Goal: Entertainment & Leisure: Browse casually

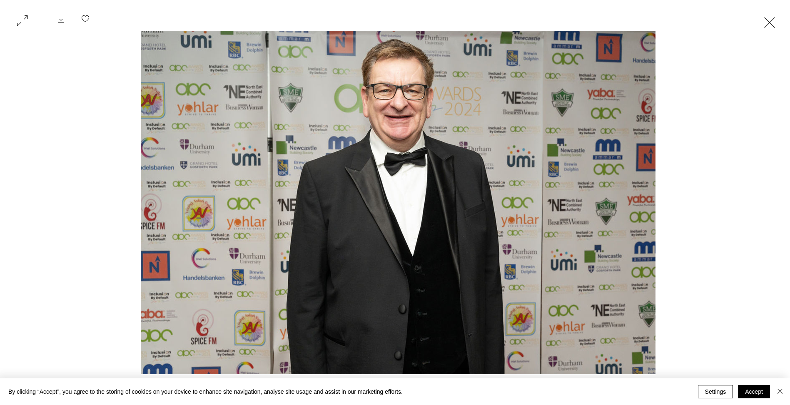
click at [772, 24] on button "Exit expand mode" at bounding box center [770, 21] width 16 height 18
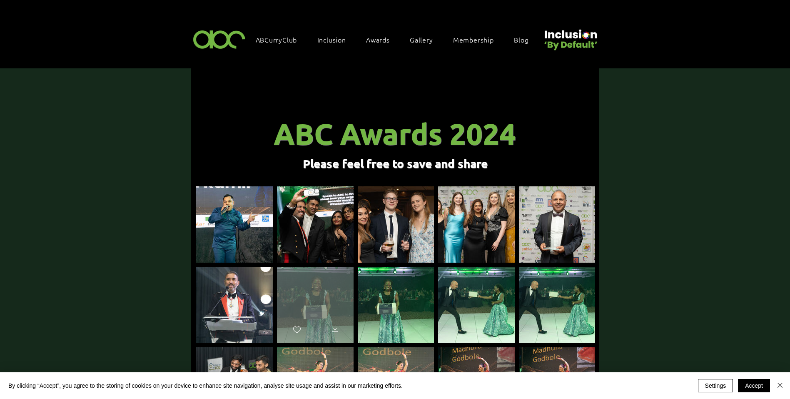
click at [322, 289] on div "main content" at bounding box center [315, 301] width 77 height 69
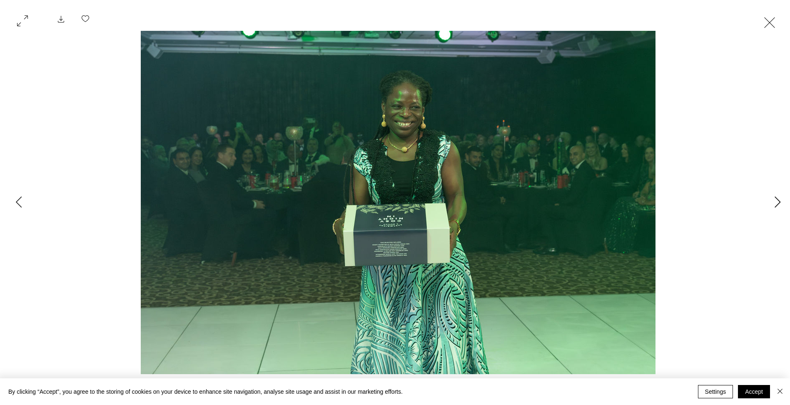
click at [777, 204] on icon "Next Item" at bounding box center [778, 201] width 6 height 11
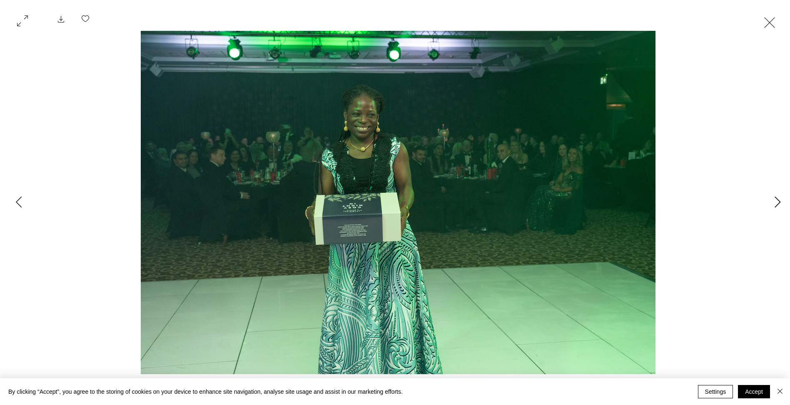
click at [777, 204] on icon "Next Item" at bounding box center [778, 201] width 6 height 11
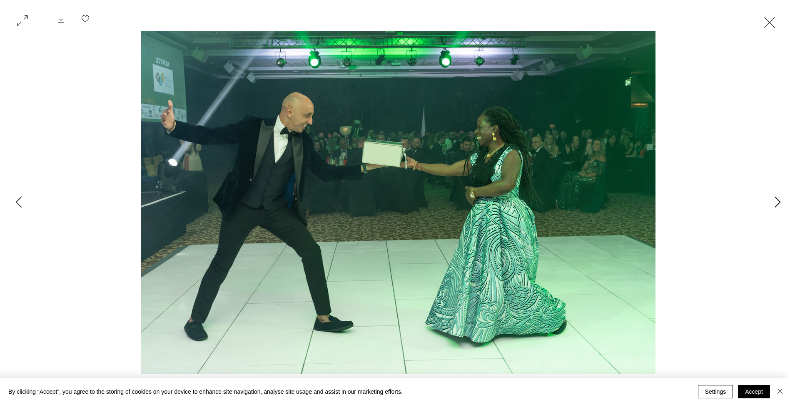
click at [777, 204] on icon "Next Item" at bounding box center [778, 201] width 6 height 11
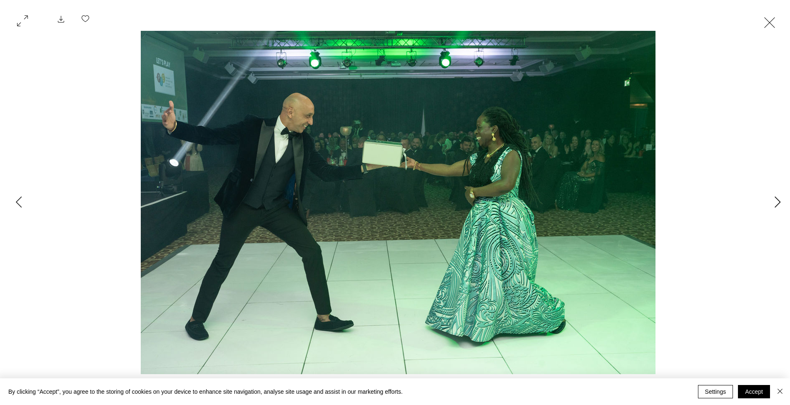
click at [777, 204] on icon "Next Item" at bounding box center [778, 201] width 6 height 11
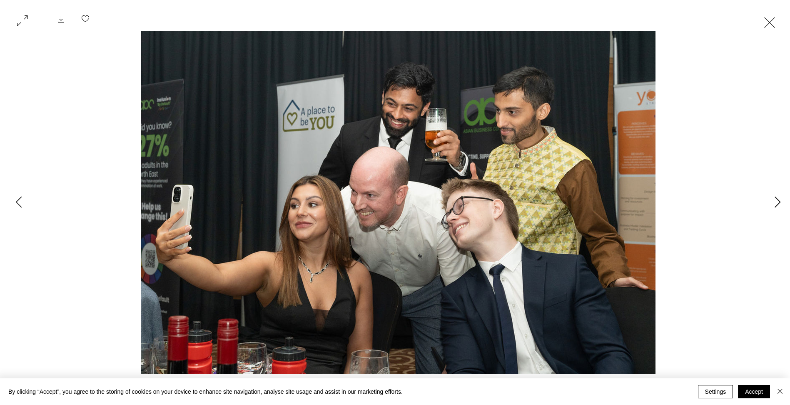
click at [777, 204] on icon "Next Item" at bounding box center [778, 201] width 6 height 11
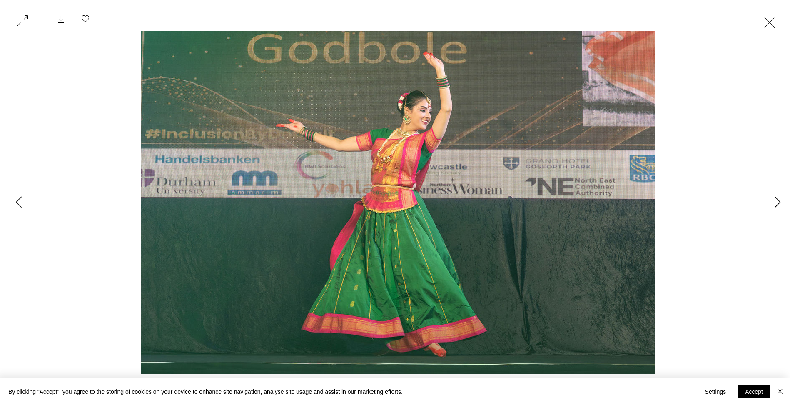
click at [777, 204] on icon "Next Item" at bounding box center [778, 201] width 6 height 11
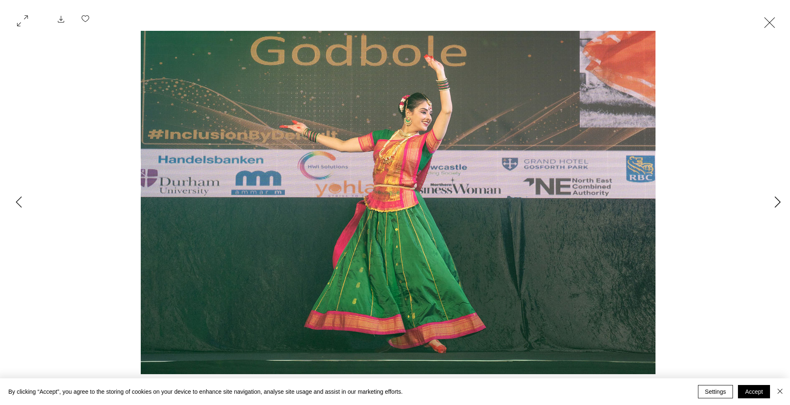
click at [777, 204] on icon "Next Item" at bounding box center [778, 201] width 6 height 11
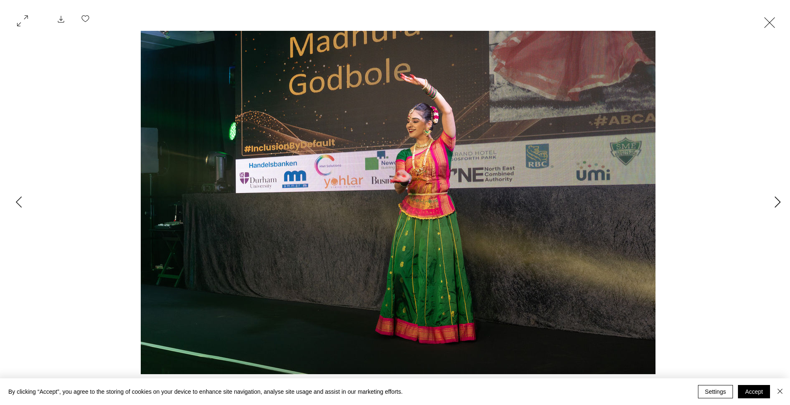
click at [777, 204] on icon "Next Item" at bounding box center [778, 201] width 6 height 11
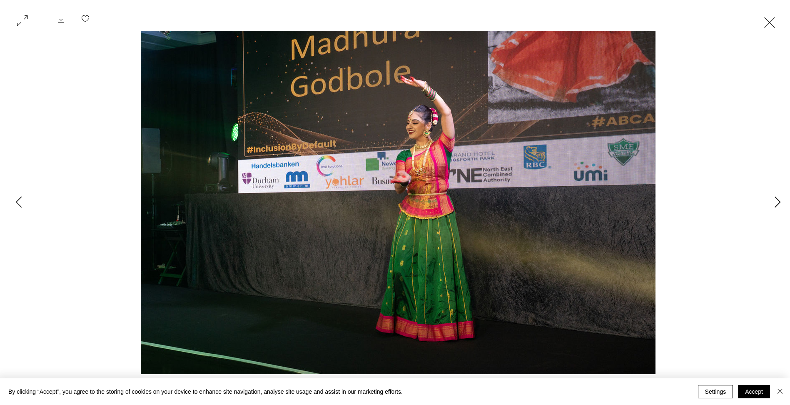
click at [777, 204] on icon "Next Item" at bounding box center [778, 201] width 6 height 11
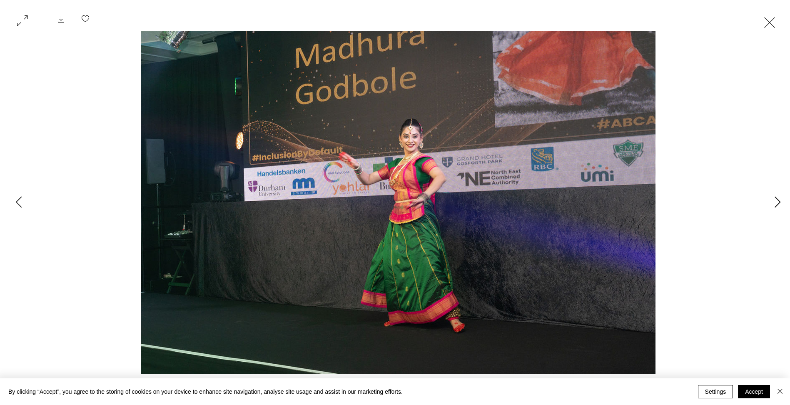
click at [777, 204] on icon "Next Item" at bounding box center [778, 201] width 6 height 11
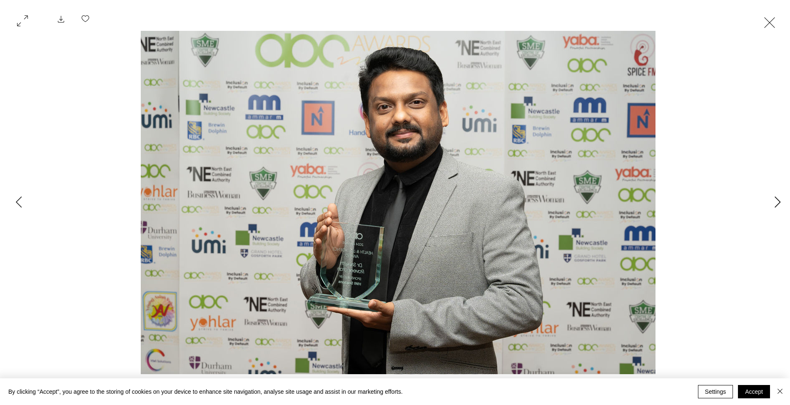
click at [777, 204] on icon "Next Item" at bounding box center [778, 201] width 6 height 11
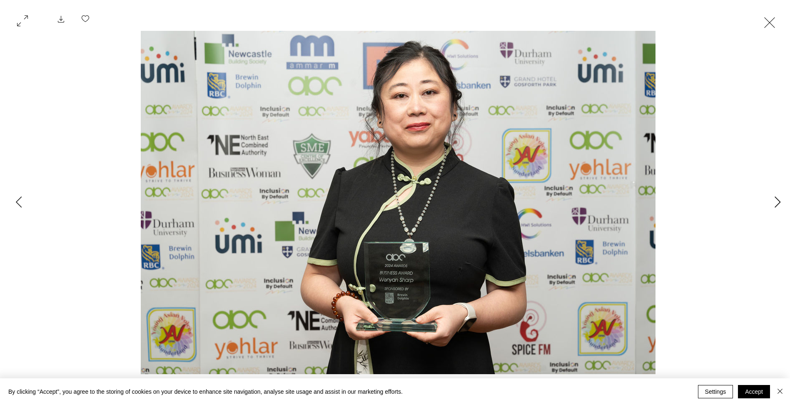
click at [777, 204] on icon "Next Item" at bounding box center [778, 201] width 6 height 11
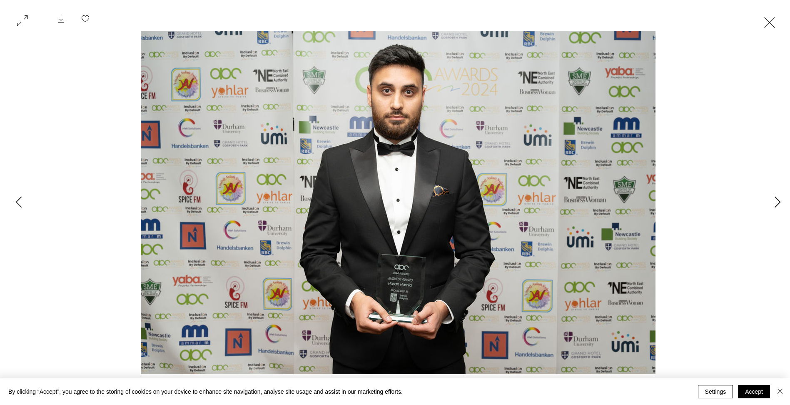
click at [777, 204] on icon "Next Item" at bounding box center [778, 201] width 6 height 11
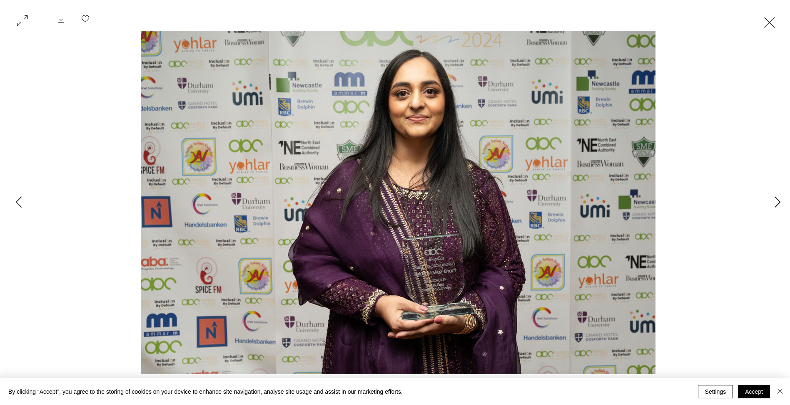
click at [777, 204] on icon "Next Item" at bounding box center [778, 201] width 6 height 11
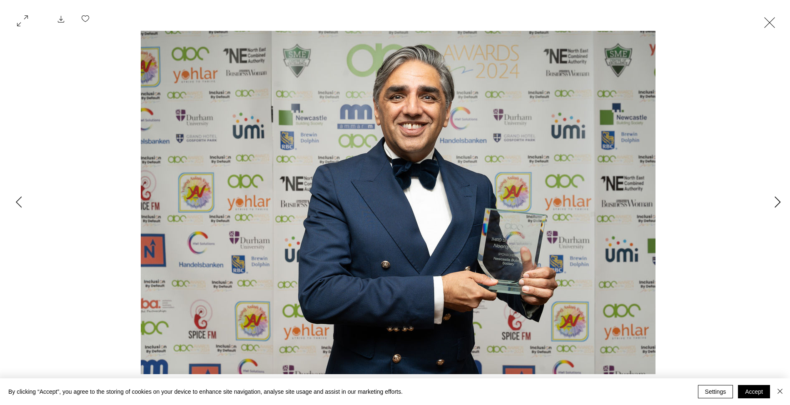
click at [777, 204] on icon "Next Item" at bounding box center [778, 201] width 6 height 11
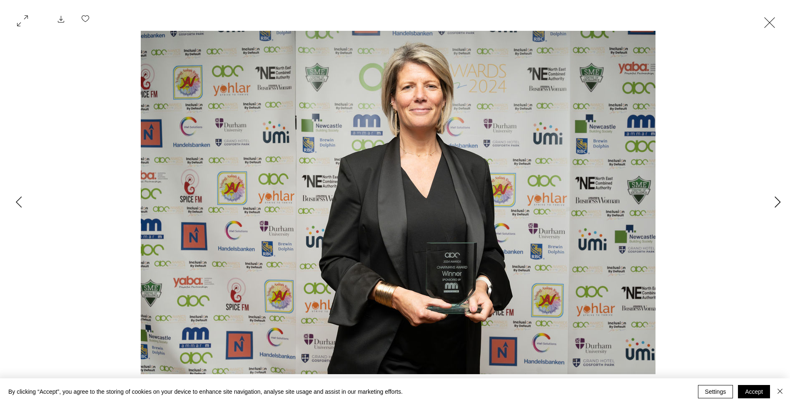
click at [777, 204] on icon "Next Item" at bounding box center [778, 201] width 6 height 11
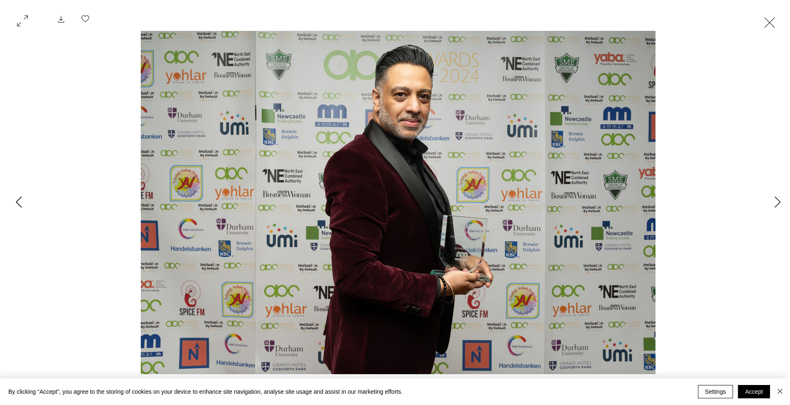
click at [20, 202] on icon "Previous Item" at bounding box center [19, 201] width 6 height 11
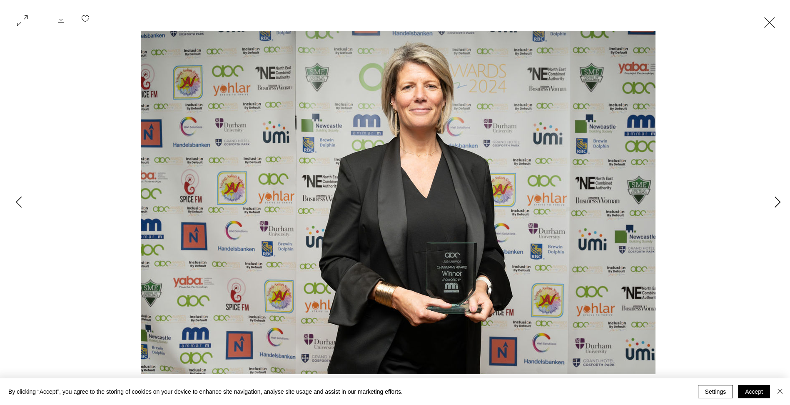
click at [778, 202] on icon "Next Item" at bounding box center [778, 201] width 6 height 11
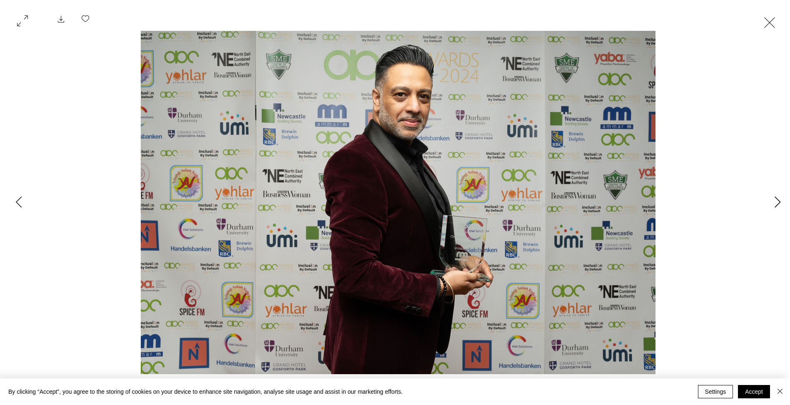
click at [778, 202] on icon "Next Item" at bounding box center [778, 201] width 6 height 11
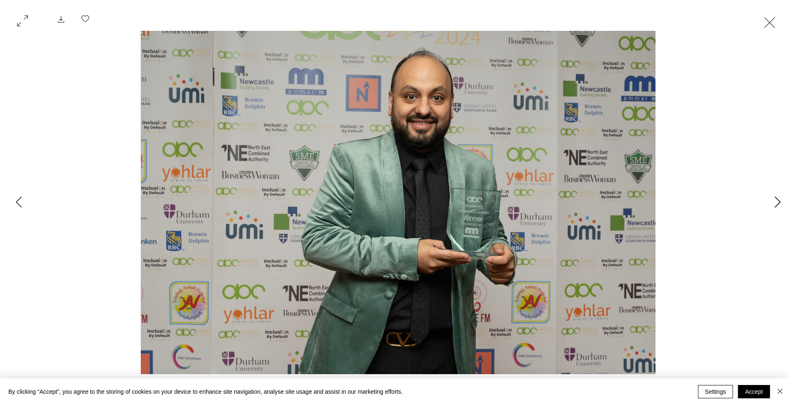
click at [778, 201] on icon "Next Item" at bounding box center [778, 201] width 6 height 11
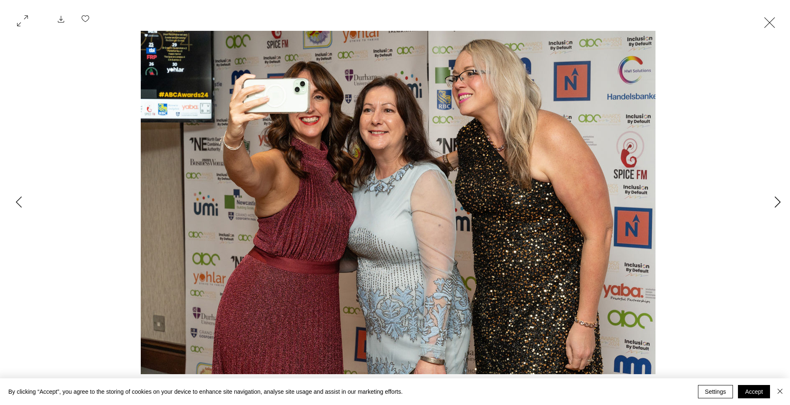
click at [778, 201] on icon "Next Item" at bounding box center [778, 201] width 6 height 11
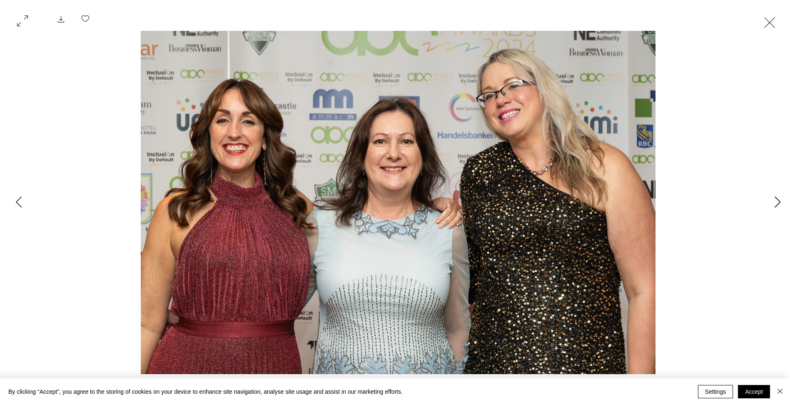
click at [778, 201] on icon "Next Item" at bounding box center [778, 201] width 6 height 11
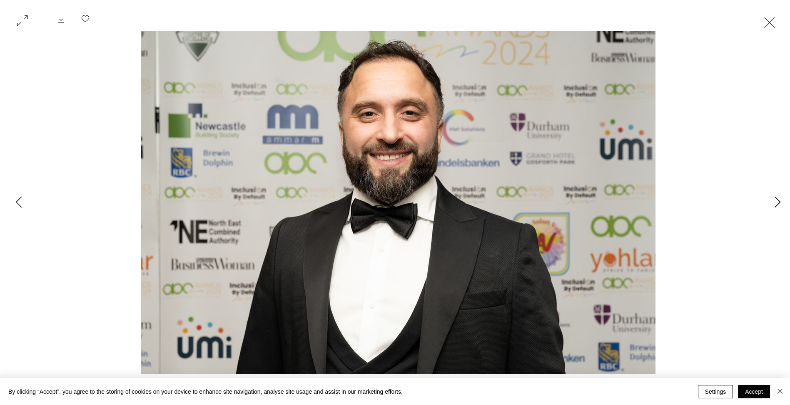
click at [778, 201] on icon "Next Item" at bounding box center [778, 201] width 6 height 11
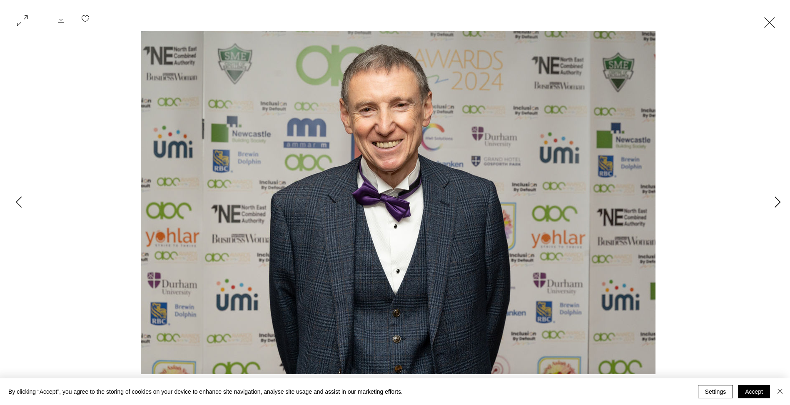
click at [778, 201] on icon "Next Item" at bounding box center [778, 201] width 6 height 11
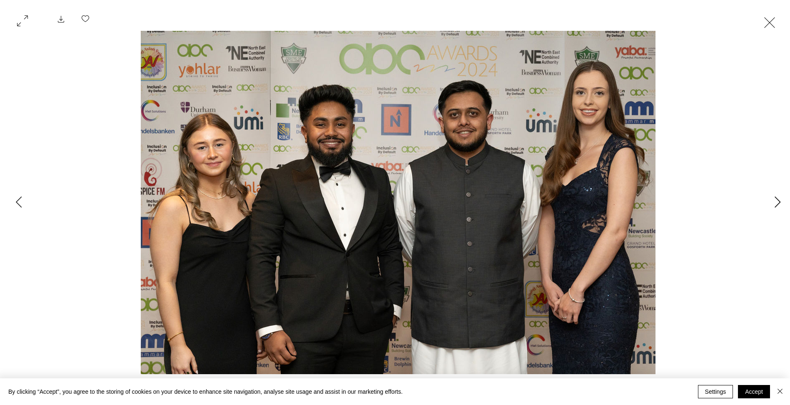
click at [778, 201] on icon "Next Item" at bounding box center [778, 201] width 6 height 11
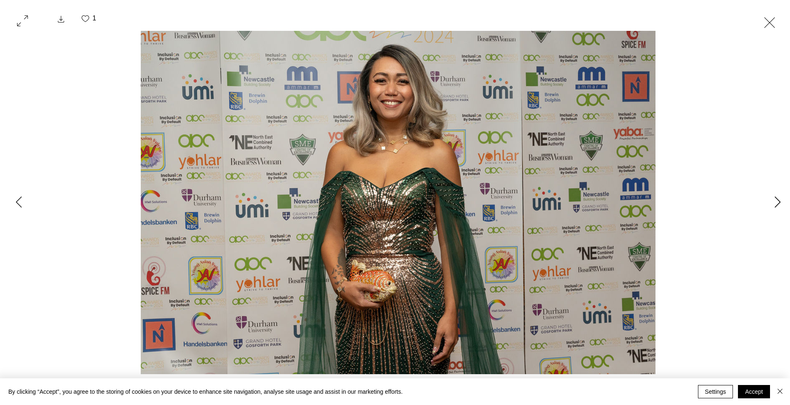
click at [778, 201] on icon "Next Item" at bounding box center [778, 201] width 6 height 11
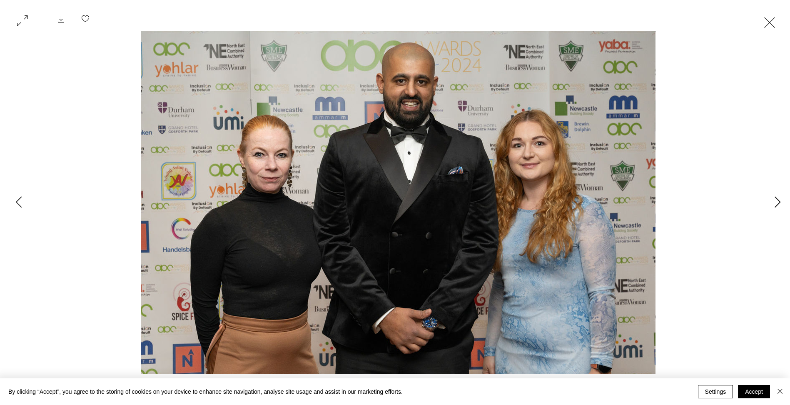
click at [778, 201] on icon "Next Item" at bounding box center [778, 201] width 6 height 11
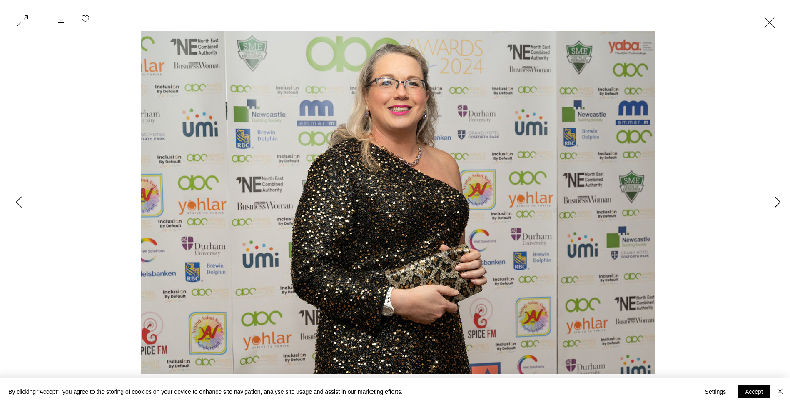
click at [778, 201] on icon "Next Item" at bounding box center [778, 201] width 6 height 11
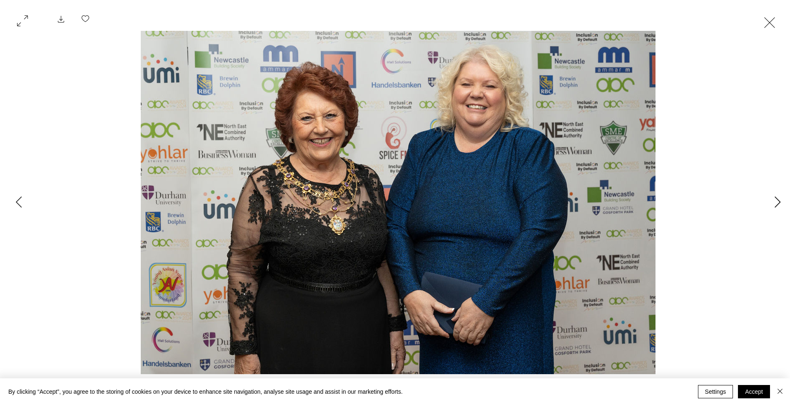
click at [778, 201] on icon "Next Item" at bounding box center [778, 201] width 6 height 11
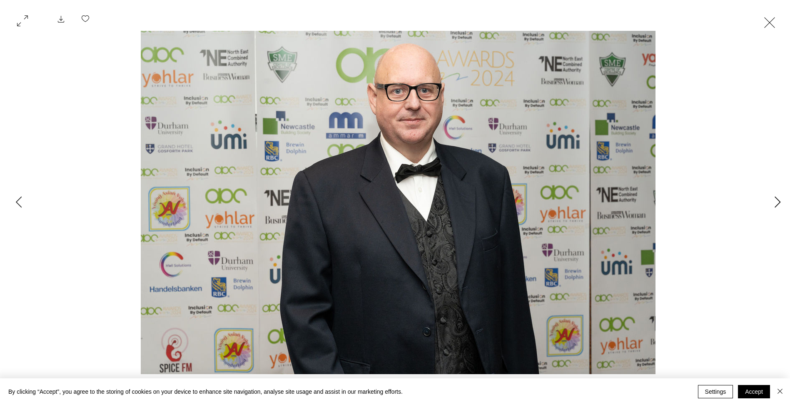
click at [778, 201] on icon "Next Item" at bounding box center [778, 201] width 6 height 11
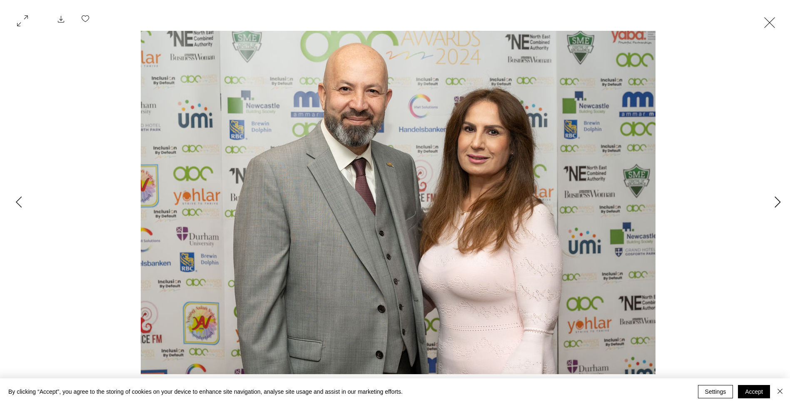
click at [778, 201] on icon "Next Item" at bounding box center [778, 201] width 6 height 11
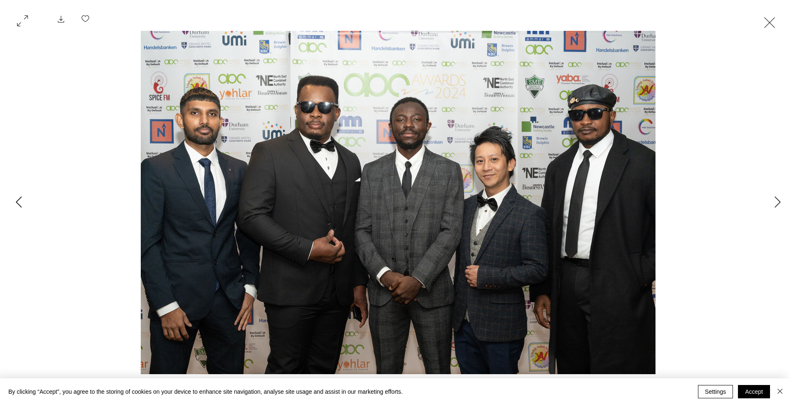
click at [18, 202] on icon "Previous Item" at bounding box center [19, 201] width 6 height 11
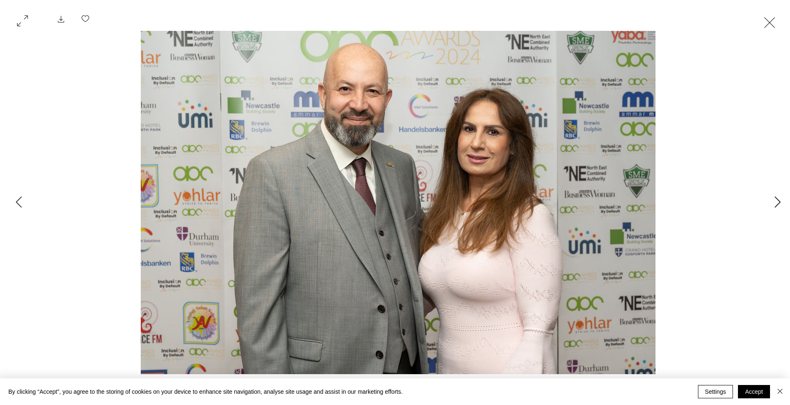
click at [782, 200] on button "Next Item" at bounding box center [777, 202] width 21 height 21
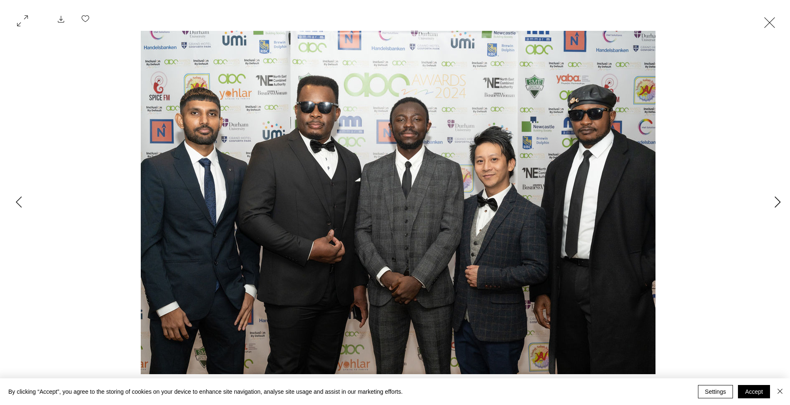
click at [775, 200] on icon "Next Item" at bounding box center [778, 201] width 6 height 11
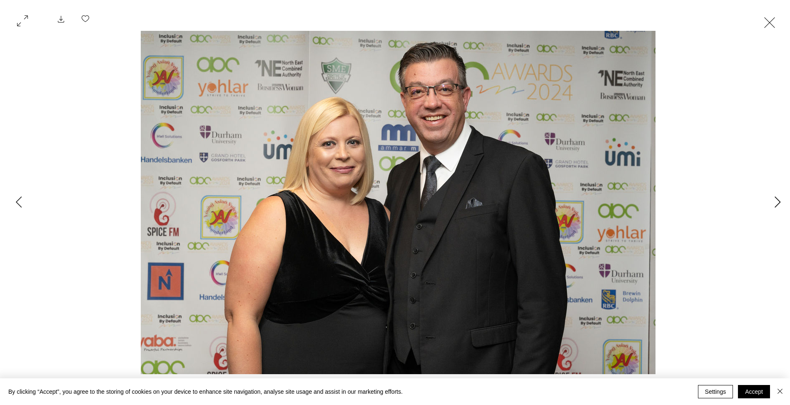
click at [775, 200] on icon "Next Item" at bounding box center [778, 201] width 6 height 11
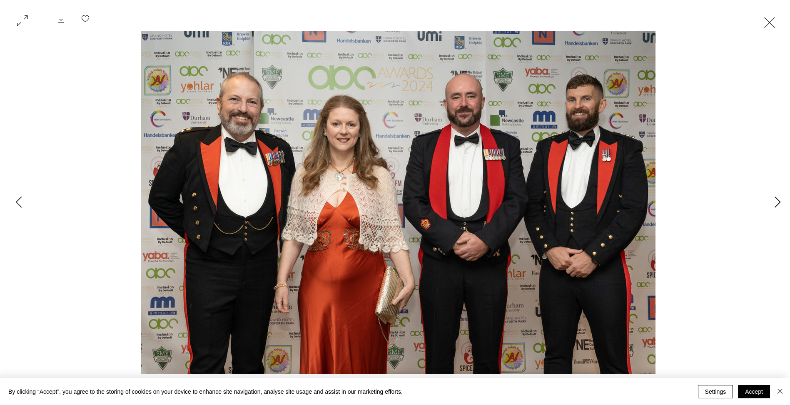
click at [775, 200] on icon "Next Item" at bounding box center [778, 201] width 6 height 11
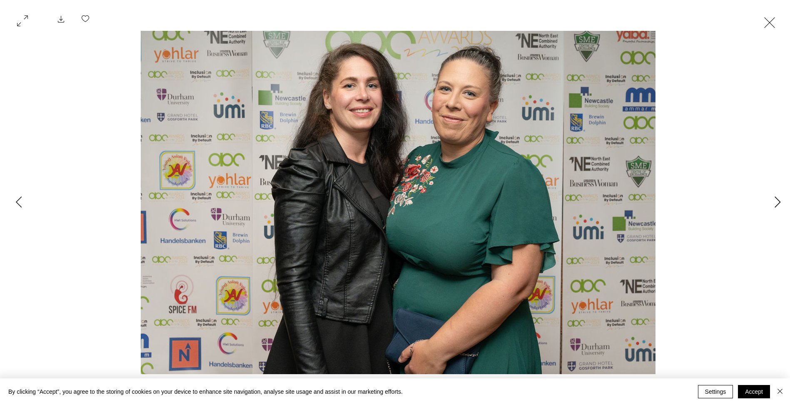
click at [775, 200] on icon "Next Item" at bounding box center [778, 201] width 6 height 11
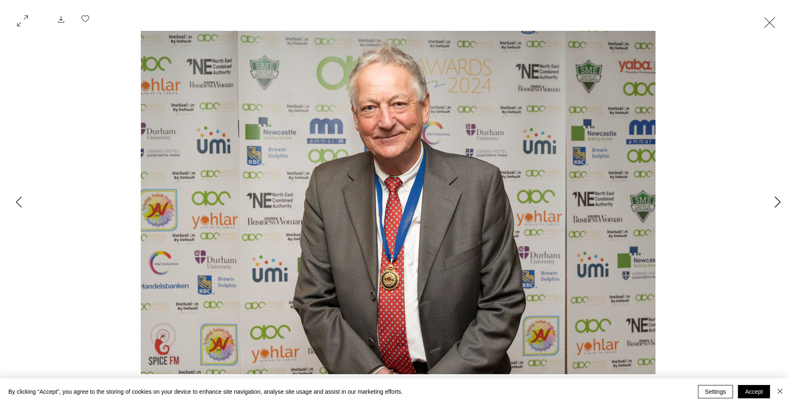
click at [775, 200] on icon "Next Item" at bounding box center [778, 201] width 6 height 11
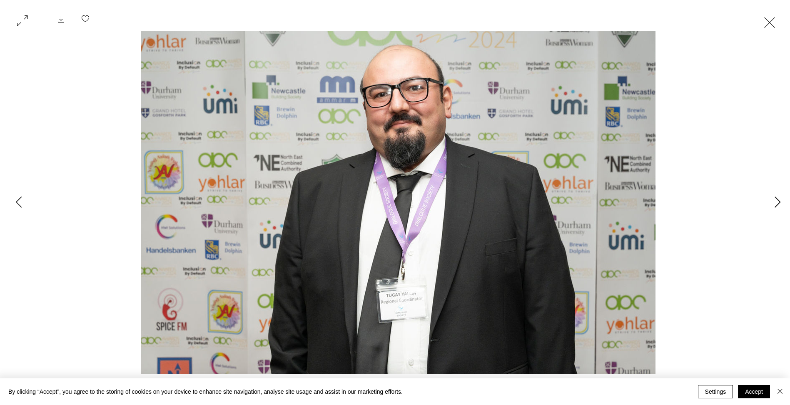
click at [775, 200] on icon "Next Item" at bounding box center [778, 201] width 6 height 11
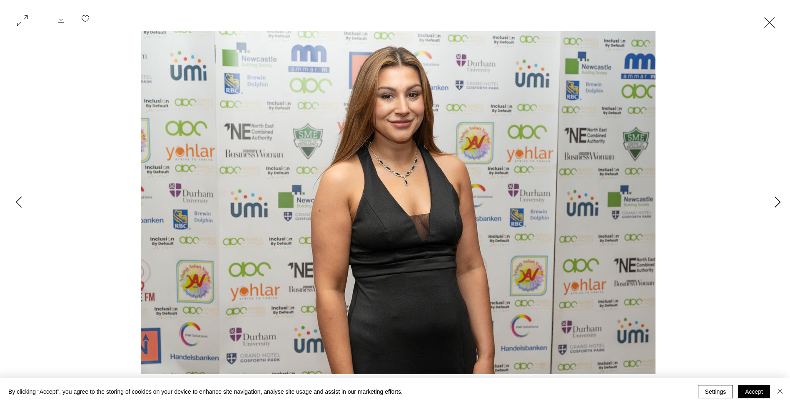
click at [775, 200] on icon "Next Item" at bounding box center [778, 201] width 6 height 11
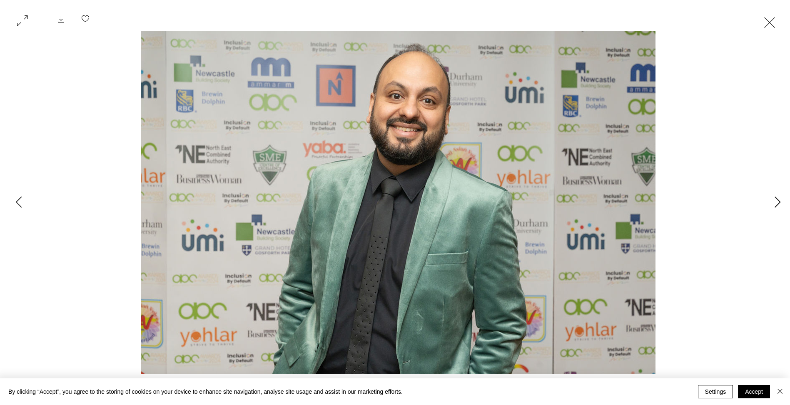
click at [775, 200] on icon "Next Item" at bounding box center [778, 201] width 6 height 11
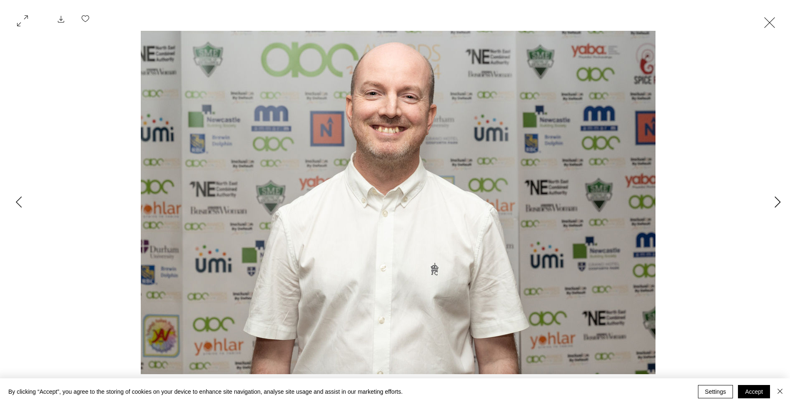
click at [775, 200] on icon "Next Item" at bounding box center [778, 201] width 6 height 11
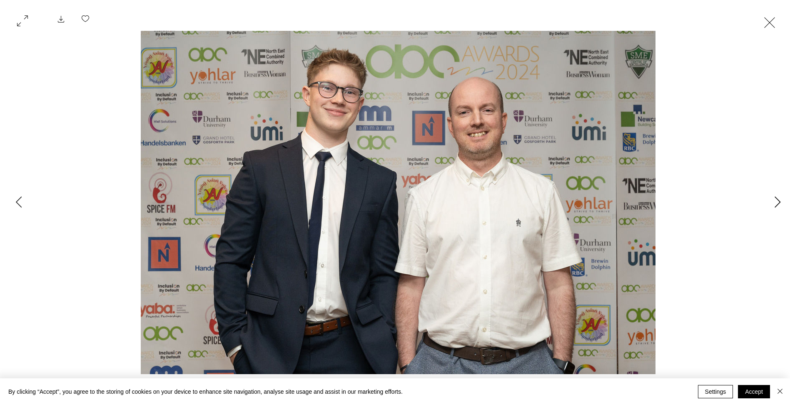
click at [775, 200] on icon "Next Item" at bounding box center [778, 201] width 6 height 11
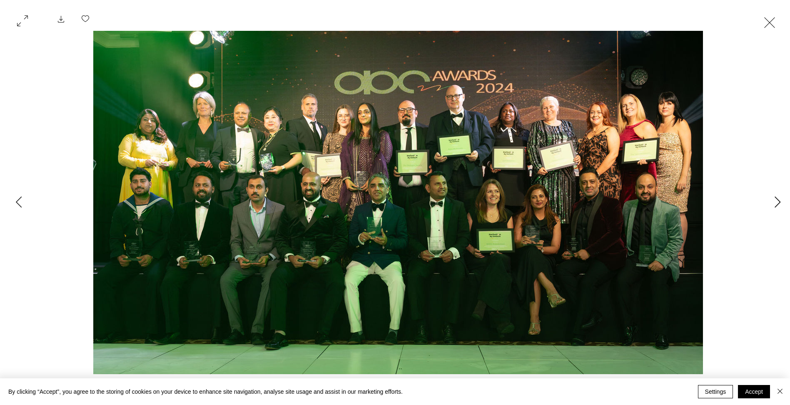
click at [775, 200] on icon "Next Item" at bounding box center [778, 201] width 6 height 11
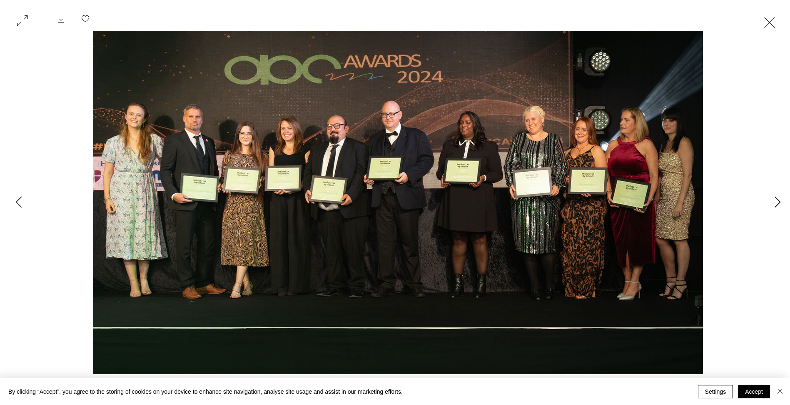
click at [775, 200] on icon "Next Item" at bounding box center [778, 201] width 6 height 11
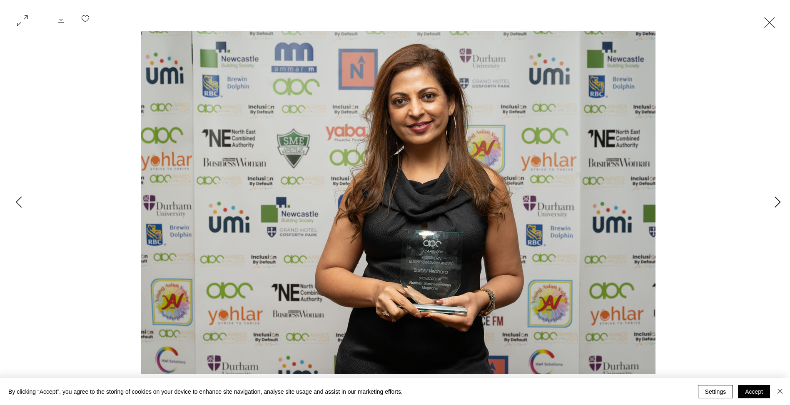
click at [775, 200] on icon "Next Item" at bounding box center [778, 201] width 6 height 11
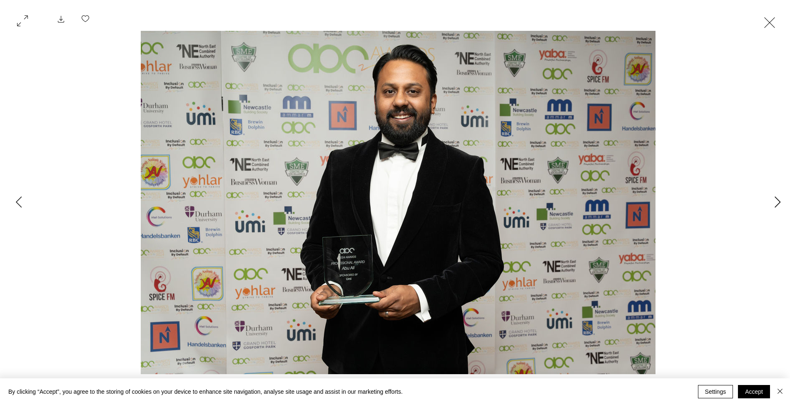
click at [775, 200] on icon "Next Item" at bounding box center [778, 201] width 6 height 11
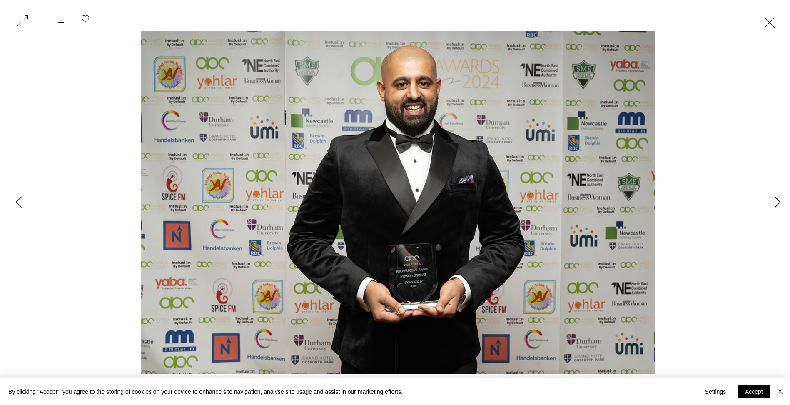
click at [775, 200] on icon "Next Item" at bounding box center [778, 201] width 6 height 11
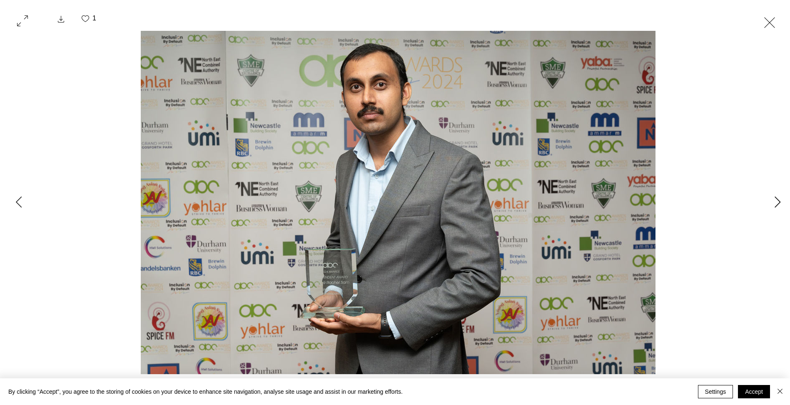
click at [775, 200] on icon "Next Item" at bounding box center [778, 201] width 6 height 11
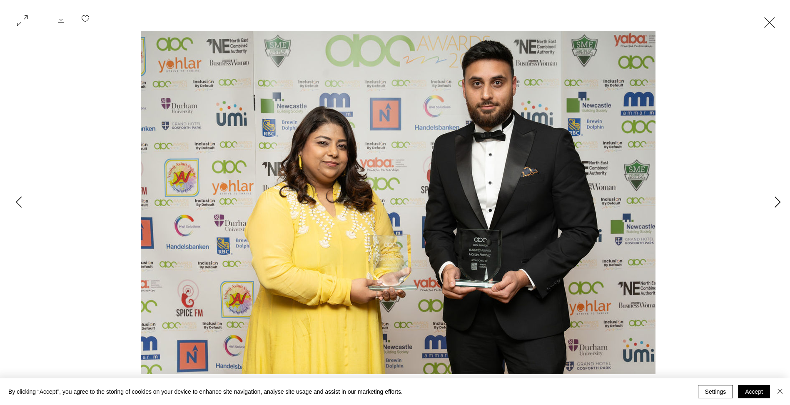
click at [775, 200] on icon "Next Item" at bounding box center [778, 201] width 6 height 11
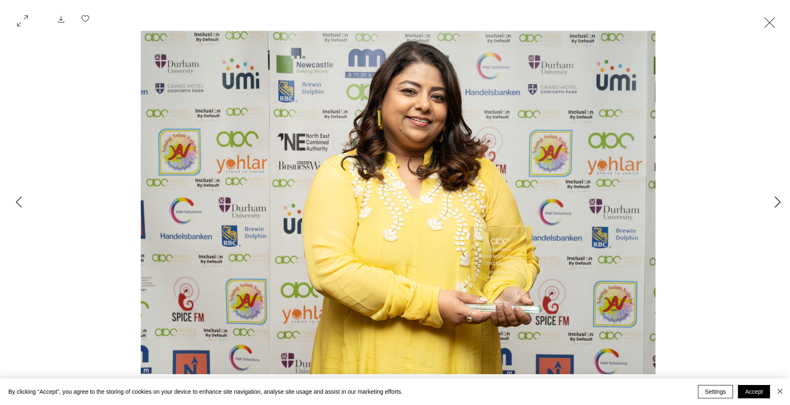
click at [775, 200] on icon "Next Item" at bounding box center [778, 201] width 6 height 11
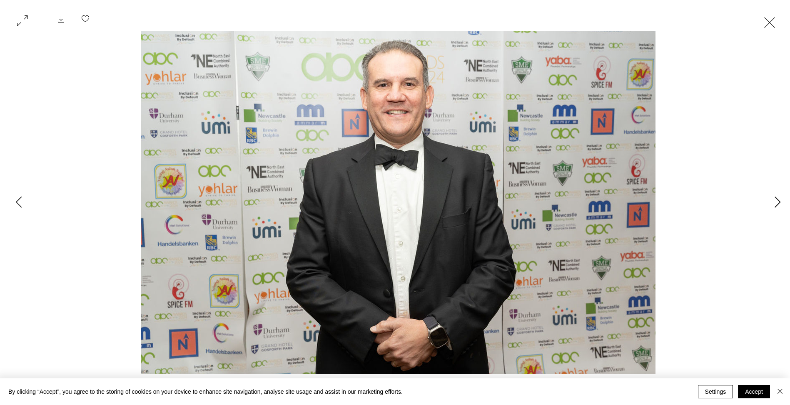
click at [775, 200] on icon "Next Item" at bounding box center [778, 201] width 6 height 11
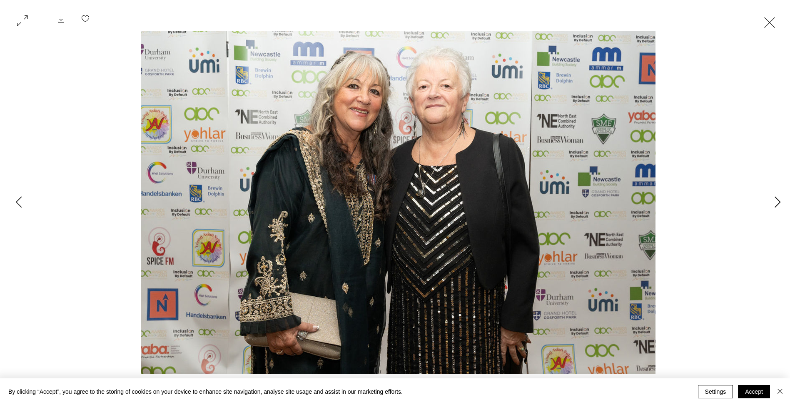
click at [775, 200] on icon "Next Item" at bounding box center [778, 201] width 6 height 11
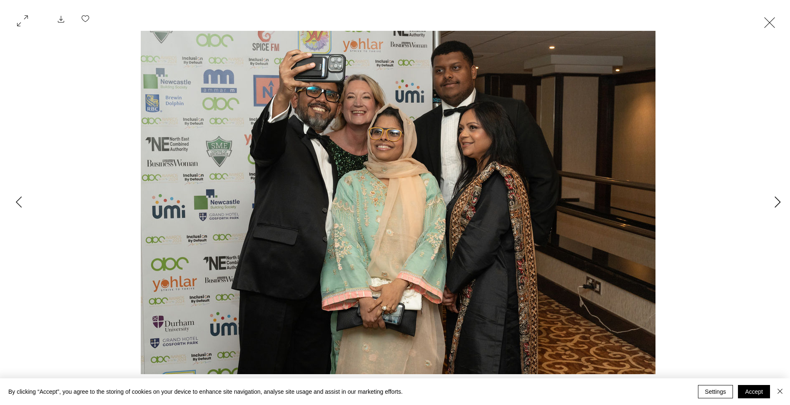
click at [775, 200] on icon "Next Item" at bounding box center [778, 201] width 6 height 11
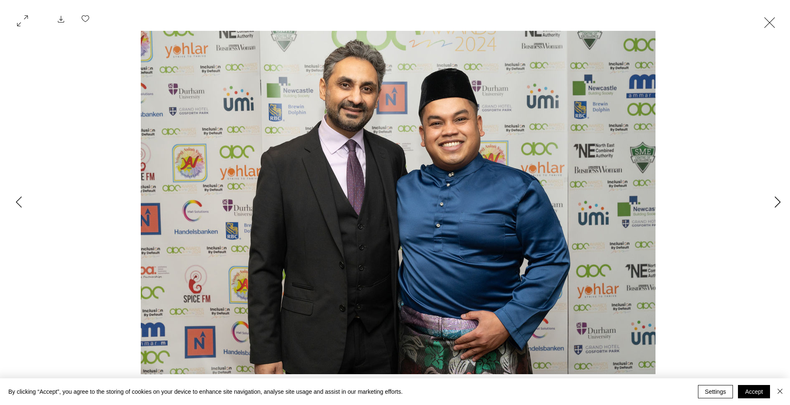
click at [775, 200] on icon "Next Item" at bounding box center [778, 201] width 6 height 11
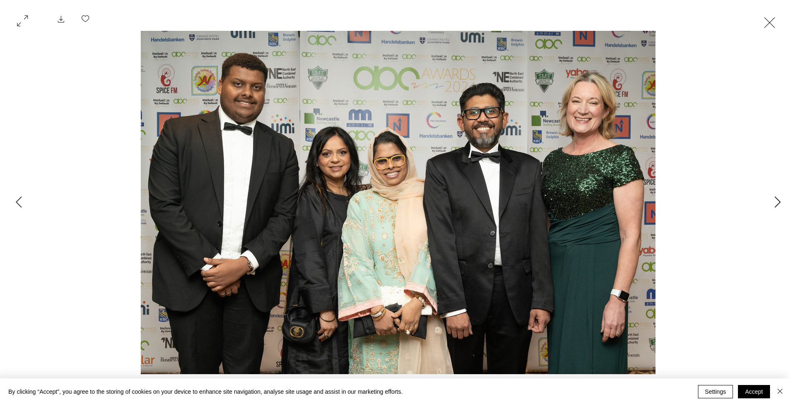
click at [775, 200] on icon "Next Item" at bounding box center [778, 201] width 6 height 11
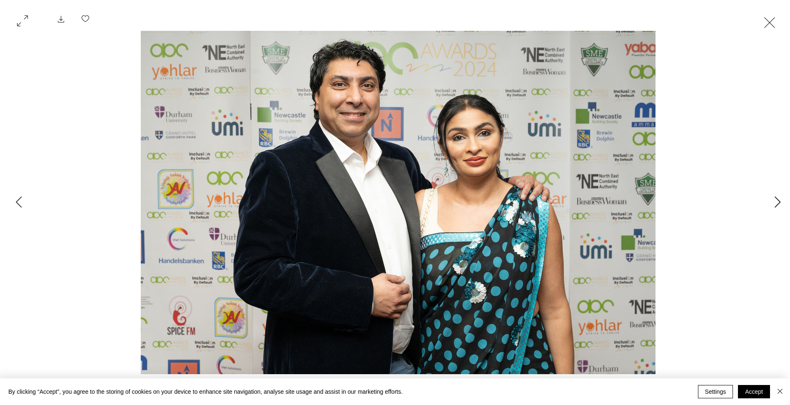
click at [775, 200] on icon "Next Item" at bounding box center [778, 201] width 6 height 11
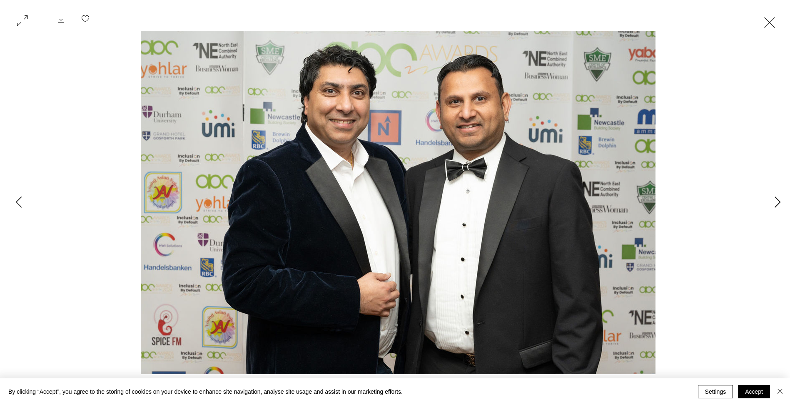
click at [775, 200] on icon "Next Item" at bounding box center [778, 201] width 6 height 11
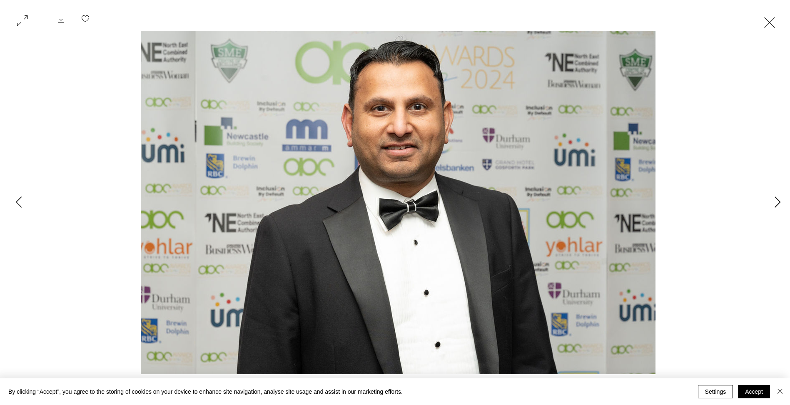
click at [775, 200] on icon "Next Item" at bounding box center [778, 201] width 6 height 11
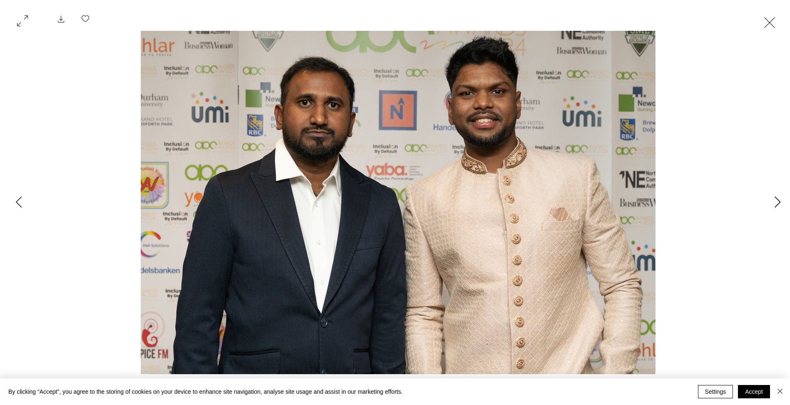
click at [775, 200] on icon "Next Item" at bounding box center [778, 201] width 6 height 11
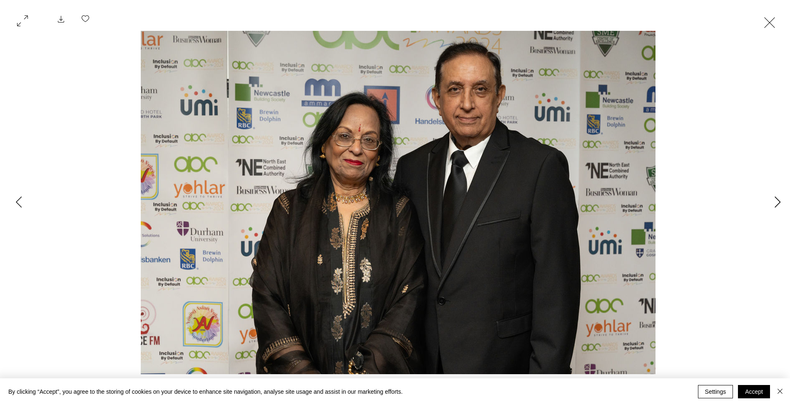
click at [775, 200] on icon "Next Item" at bounding box center [778, 201] width 6 height 11
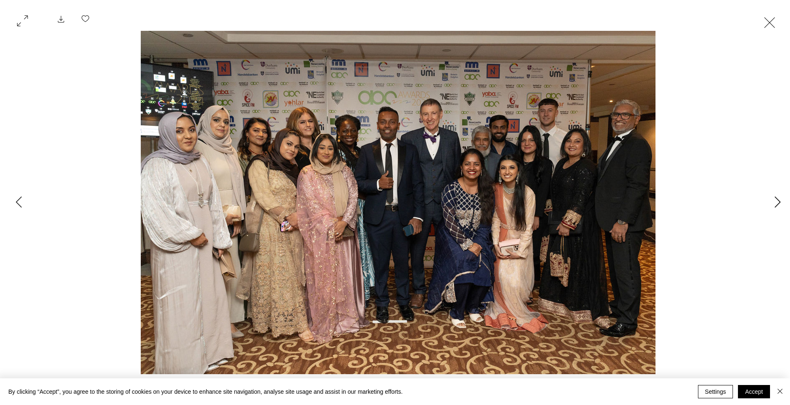
click at [775, 200] on icon "Next Item" at bounding box center [778, 201] width 6 height 11
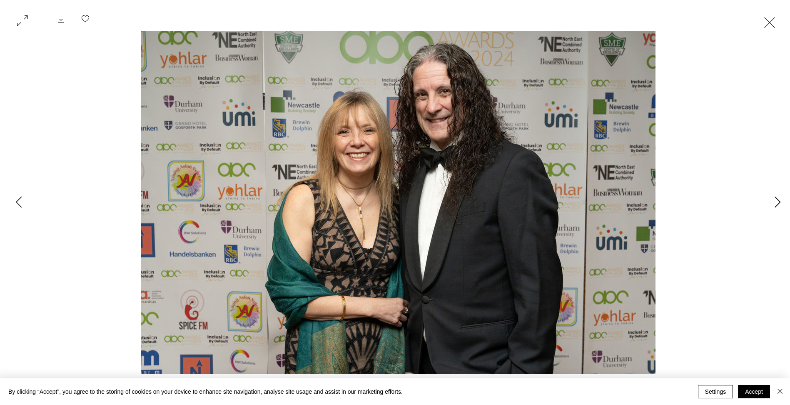
click at [775, 200] on icon "Next Item" at bounding box center [778, 201] width 6 height 11
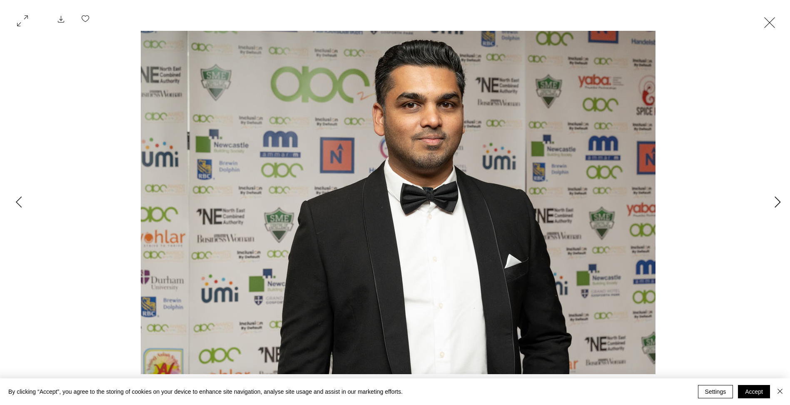
click at [775, 200] on icon "Next Item" at bounding box center [778, 201] width 6 height 11
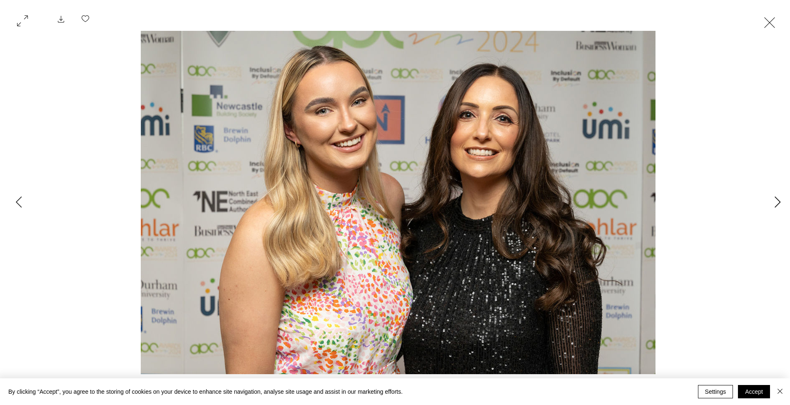
click at [775, 200] on icon "Next Item" at bounding box center [778, 201] width 6 height 11
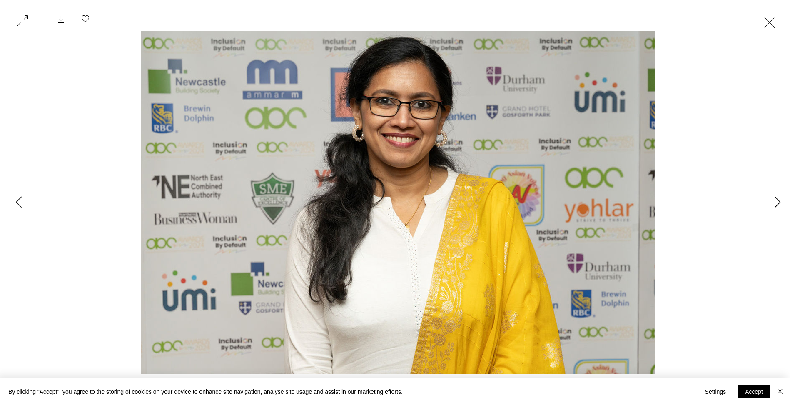
click at [775, 200] on icon "Next Item" at bounding box center [778, 201] width 6 height 11
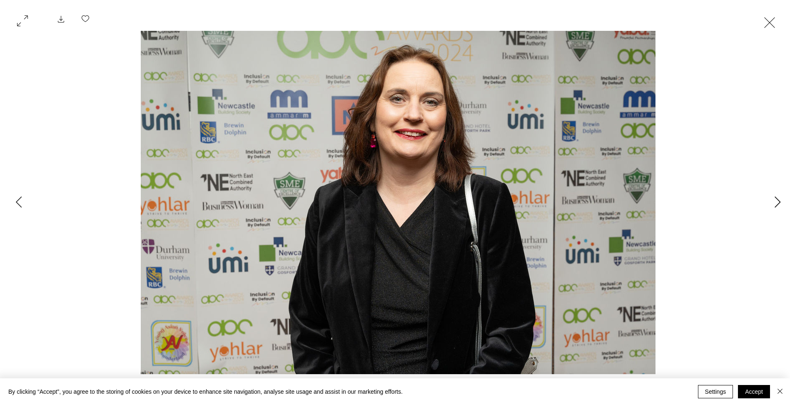
click at [775, 200] on icon "Next Item" at bounding box center [778, 201] width 6 height 11
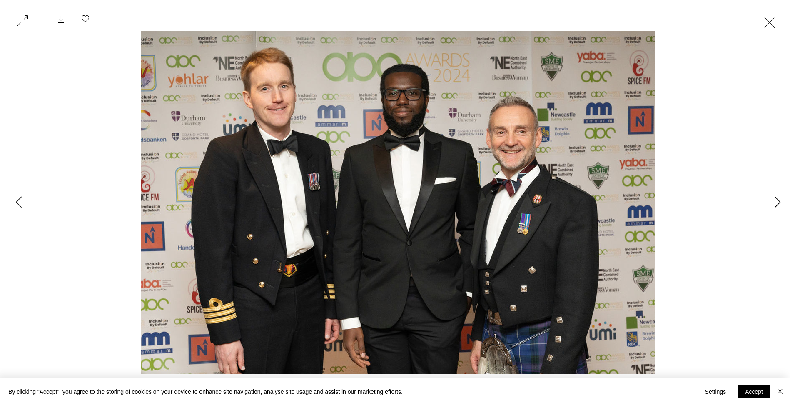
click at [775, 200] on icon "Next Item" at bounding box center [778, 201] width 6 height 11
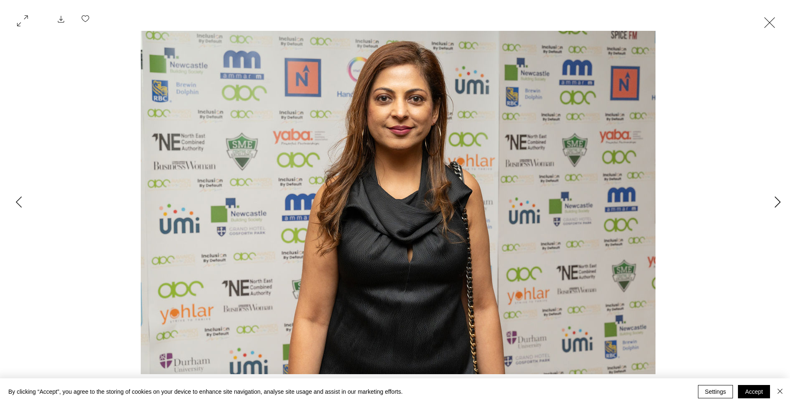
click at [775, 200] on icon "Next Item" at bounding box center [778, 201] width 6 height 11
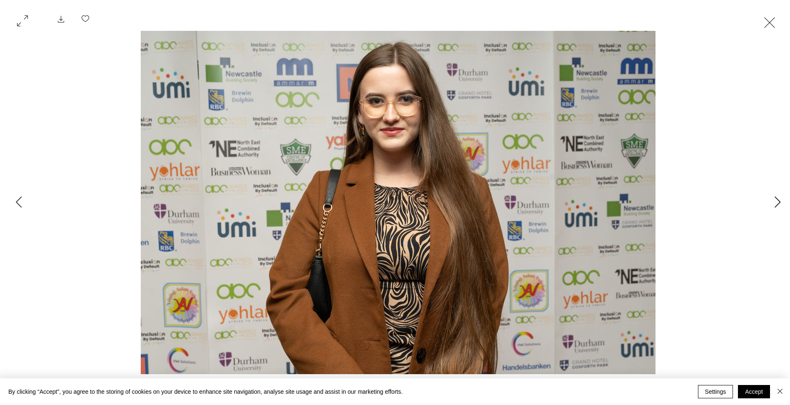
click at [775, 200] on icon "Next Item" at bounding box center [778, 201] width 6 height 11
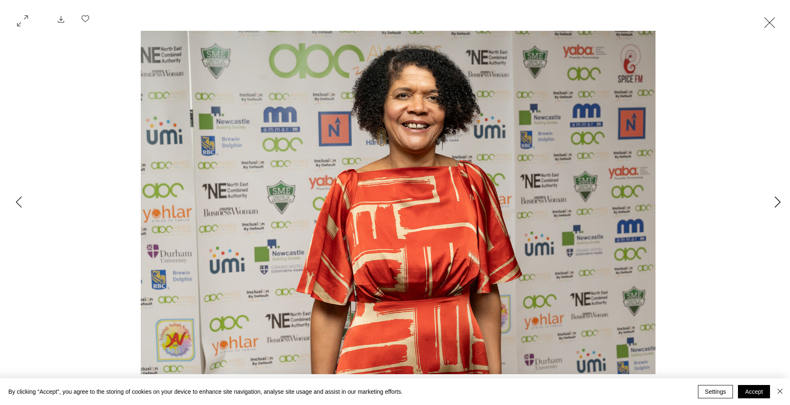
click at [775, 200] on icon "Next Item" at bounding box center [778, 201] width 6 height 11
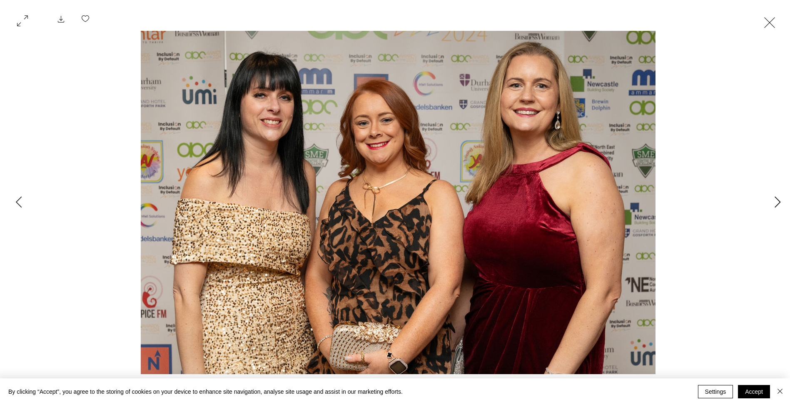
click at [775, 201] on icon "Next Item" at bounding box center [778, 201] width 6 height 11
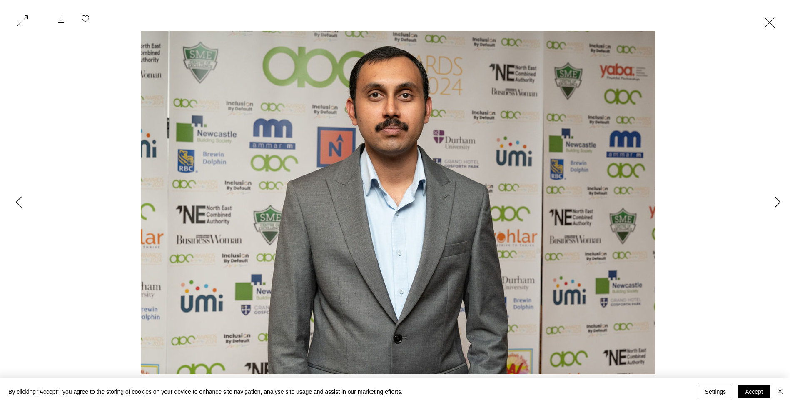
click at [775, 201] on icon "Next Item" at bounding box center [778, 201] width 6 height 11
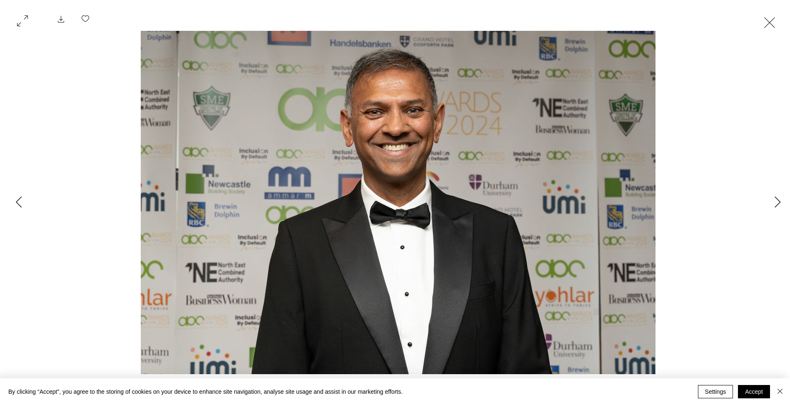
click at [768, 25] on button "Exit expand mode" at bounding box center [770, 21] width 16 height 18
